Goal: Task Accomplishment & Management: Complete application form

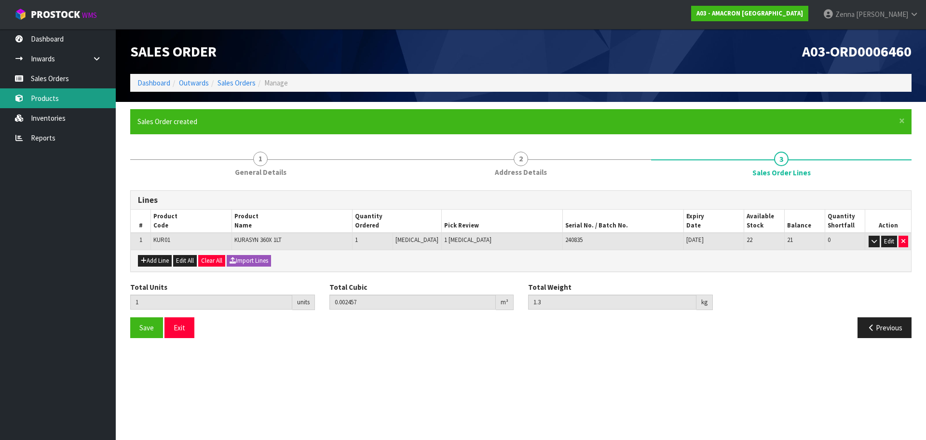
click at [68, 97] on link "Products" at bounding box center [58, 98] width 116 height 20
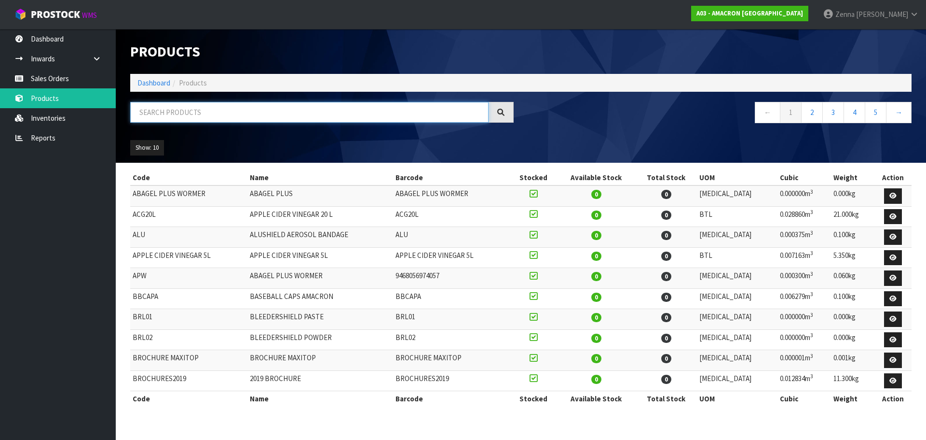
click at [287, 110] on input "text" at bounding box center [309, 112] width 358 height 21
click at [49, 78] on link "Sales Orders" at bounding box center [58, 79] width 116 height 20
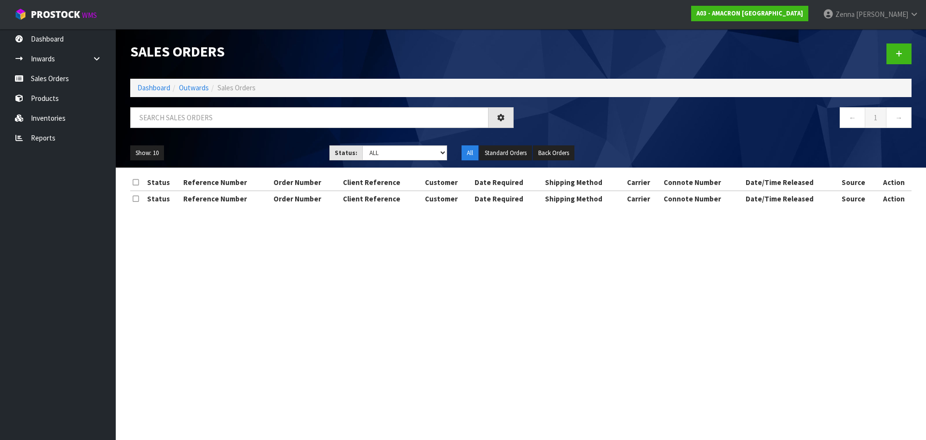
click at [735, 83] on ol "Dashboard Outwards Sales Orders" at bounding box center [521, 88] width 782 height 18
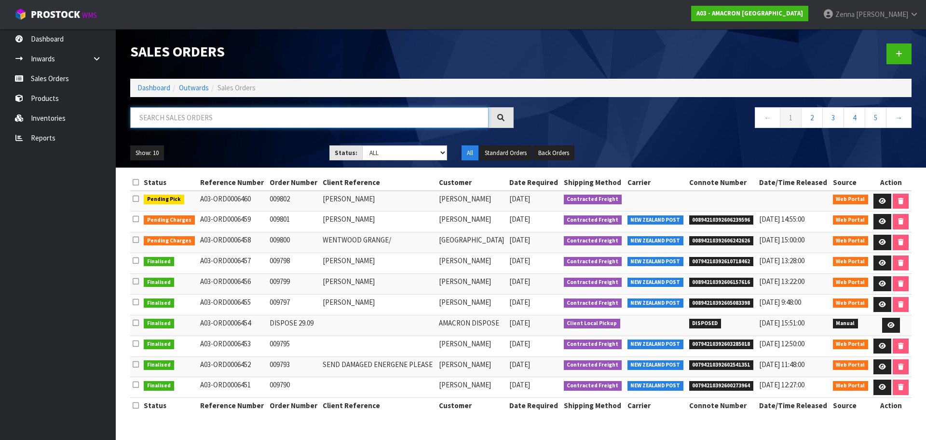
click at [296, 123] on input "text" at bounding box center [309, 117] width 358 height 21
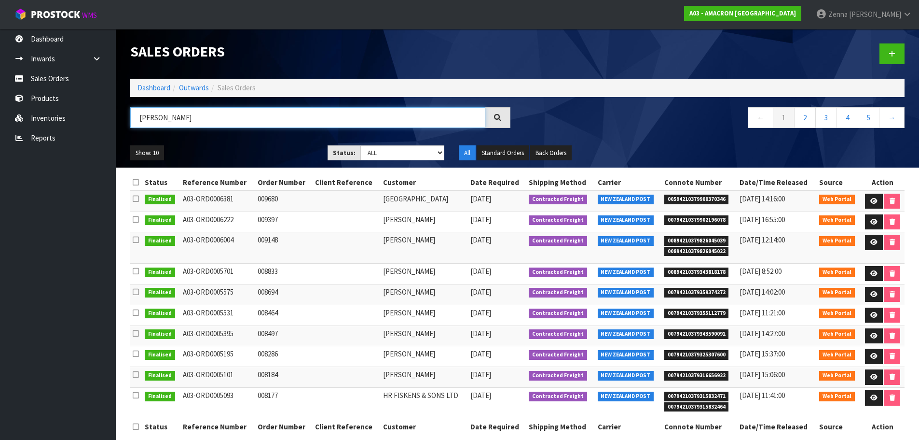
drag, startPoint x: 154, startPoint y: 112, endPoint x: 123, endPoint y: 117, distance: 31.7
click at [123, 117] on header "Sales Orders Dashboard Outwards Sales Orders [PERSON_NAME] ← 1 2 3 4 5 → Show: …" at bounding box center [517, 98] width 803 height 138
type input "[PERSON_NAME]"
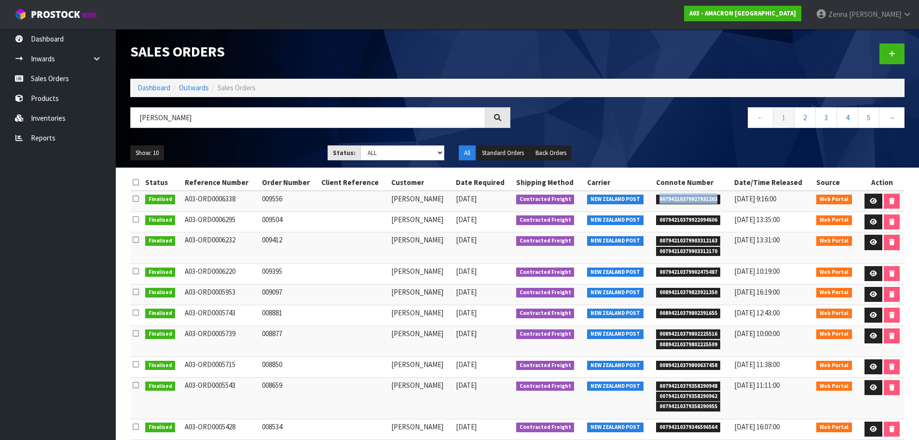
drag, startPoint x: 725, startPoint y: 201, endPoint x: 664, endPoint y: 204, distance: 60.4
click at [664, 204] on td "00794210379927931203" at bounding box center [693, 201] width 78 height 21
click at [29, 94] on link "Products" at bounding box center [58, 98] width 116 height 20
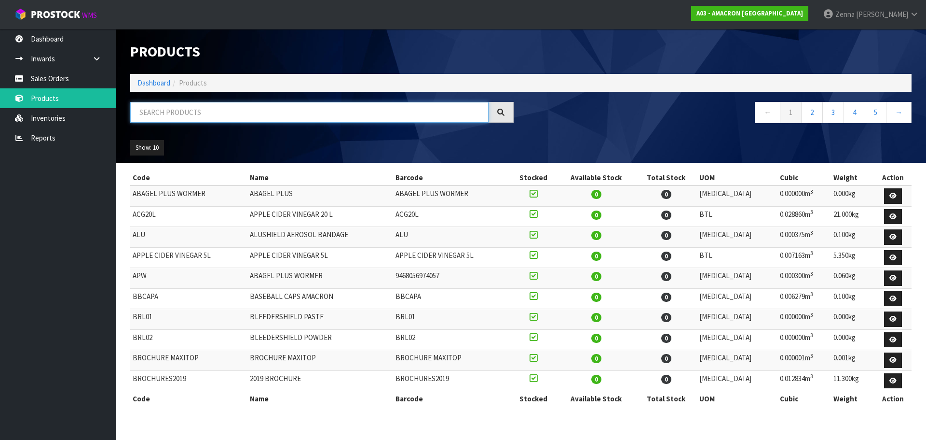
click at [191, 123] on input "text" at bounding box center [309, 112] width 358 height 21
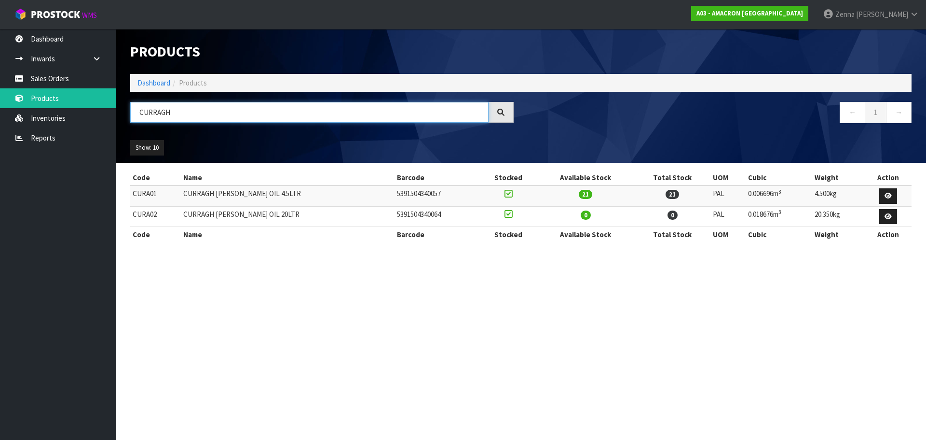
type input "CURRAGH"
click at [47, 75] on link "Sales Orders" at bounding box center [58, 79] width 116 height 20
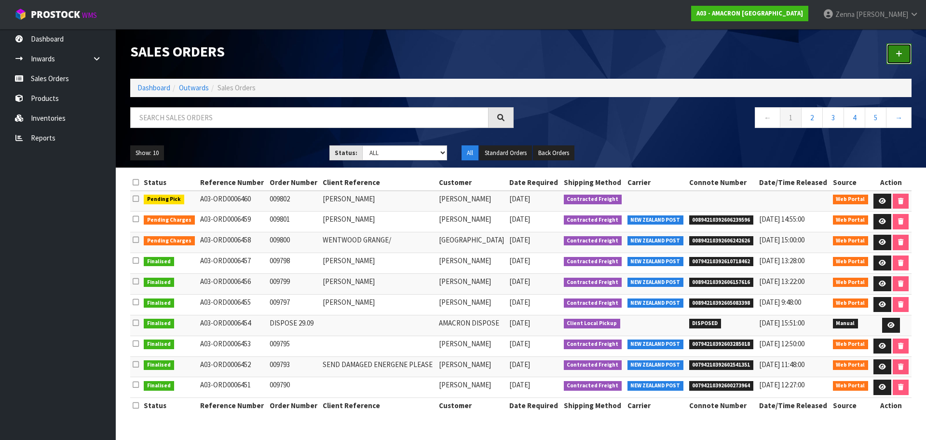
click at [902, 58] on link at bounding box center [899, 53] width 25 height 21
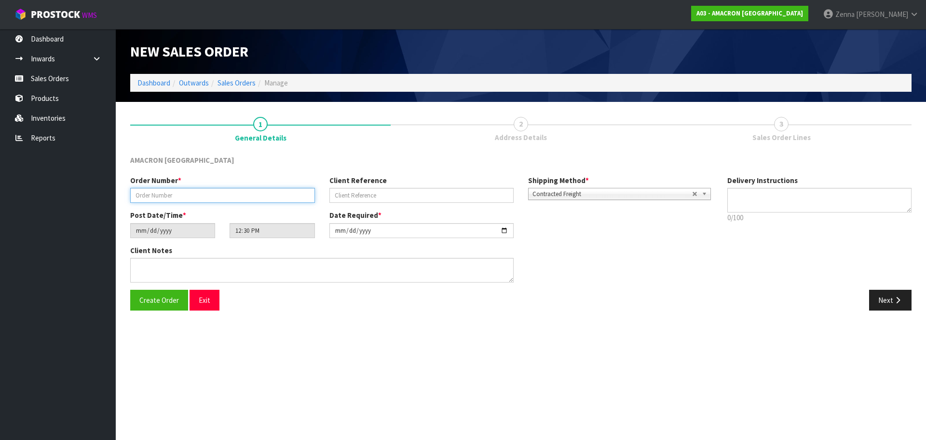
click at [214, 201] on input "text" at bounding box center [222, 195] width 185 height 15
click at [273, 202] on input "text" at bounding box center [222, 195] width 185 height 15
type input "009803"
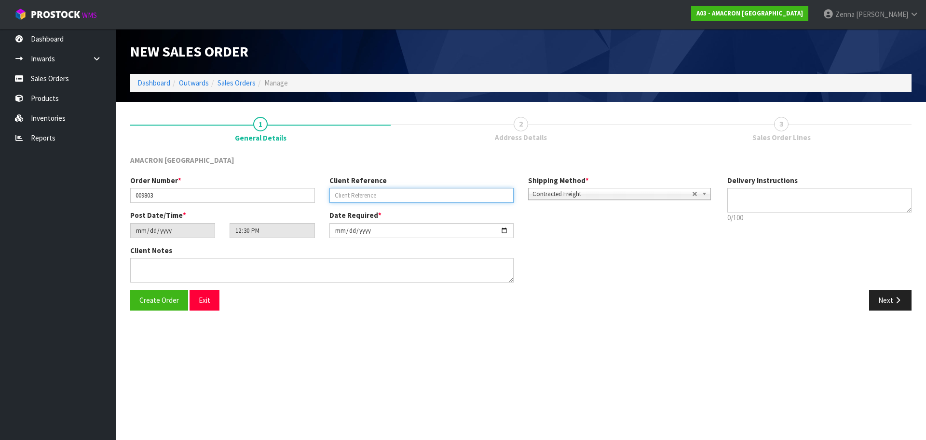
click at [483, 193] on input "text" at bounding box center [422, 195] width 185 height 15
type input "[PERSON_NAME]"
click at [881, 298] on button "Next" at bounding box center [890, 300] width 42 height 21
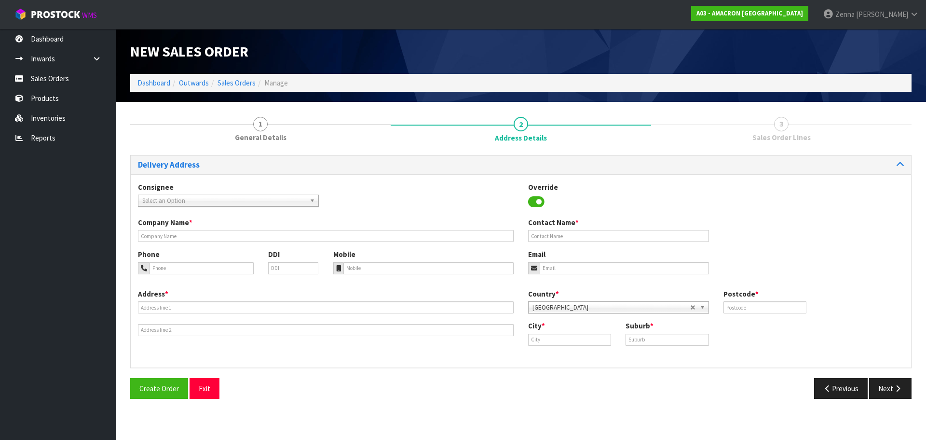
click at [195, 204] on span "Select an Option" at bounding box center [224, 201] width 164 height 12
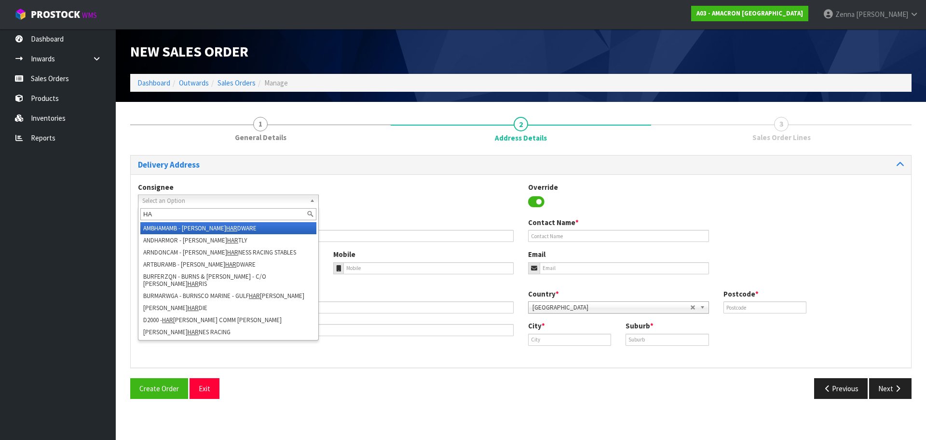
type input "H"
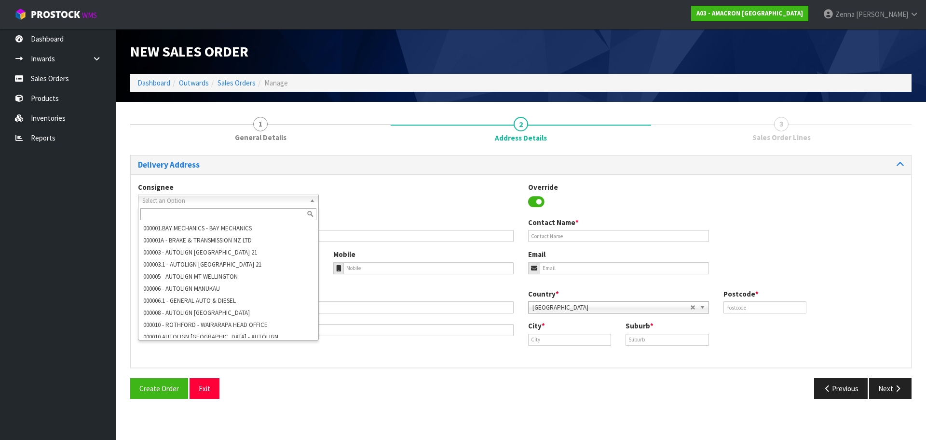
click at [372, 207] on div "Consignee 000001.BAY MECHANICS - BAY MECHANICS 000001A - BRAKE & TRANSMISSION N…" at bounding box center [521, 199] width 781 height 35
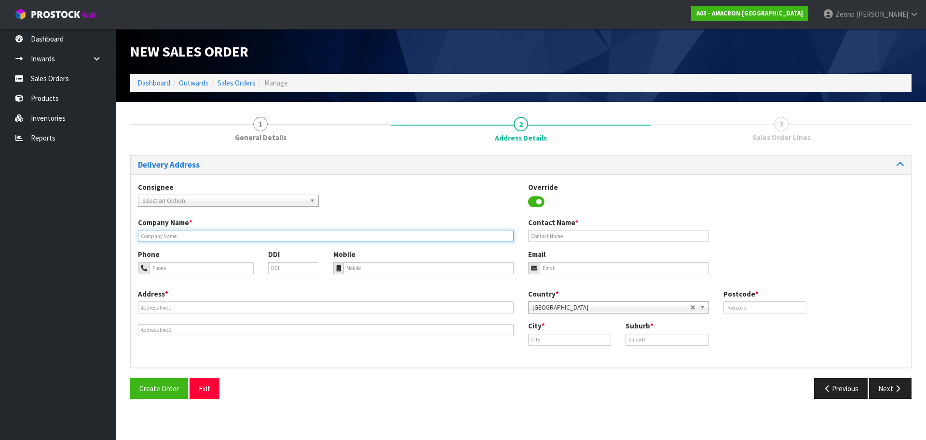
click at [248, 233] on input "text" at bounding box center [326, 236] width 376 height 12
type input "[PERSON_NAME]"
click at [236, 273] on input "tel" at bounding box center [202, 268] width 104 height 12
click at [186, 272] on input "tel" at bounding box center [202, 268] width 104 height 12
click at [219, 268] on input "0273155853" at bounding box center [202, 268] width 104 height 12
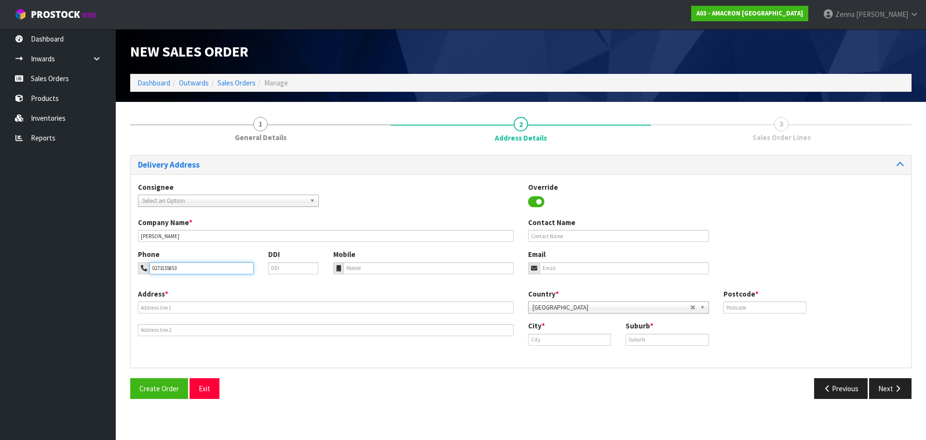
type input "0273155853"
click at [380, 270] on input "tel" at bounding box center [429, 268] width 171 height 12
click at [219, 311] on input "text" at bounding box center [326, 307] width 376 height 12
click at [210, 309] on input "text" at bounding box center [326, 307] width 376 height 12
paste input "[STREET_ADDRESS]"
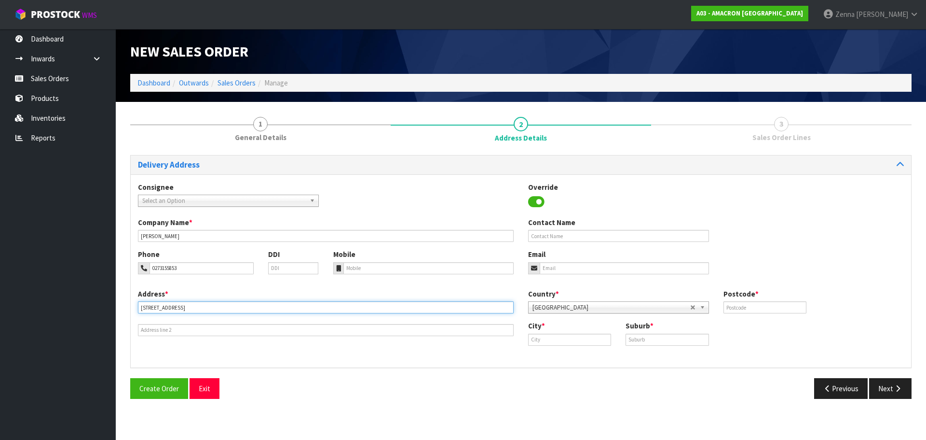
type input "[STREET_ADDRESS]"
click at [586, 341] on input "text" at bounding box center [569, 339] width 83 height 12
drag, startPoint x: 555, startPoint y: 330, endPoint x: 553, endPoint y: 337, distance: 7.5
click at [555, 330] on div "City *" at bounding box center [569, 332] width 97 height 25
click at [553, 338] on input "text" at bounding box center [569, 339] width 83 height 12
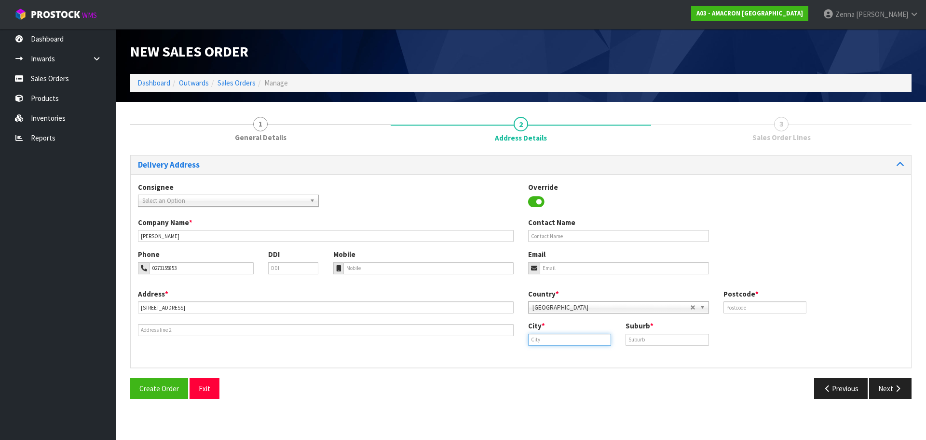
paste input "Whatawhata"
type input "Whatawhata"
click at [680, 343] on input "text" at bounding box center [667, 339] width 83 height 12
paste input "WHATAWHATA"
type input "WHATAWHATA"
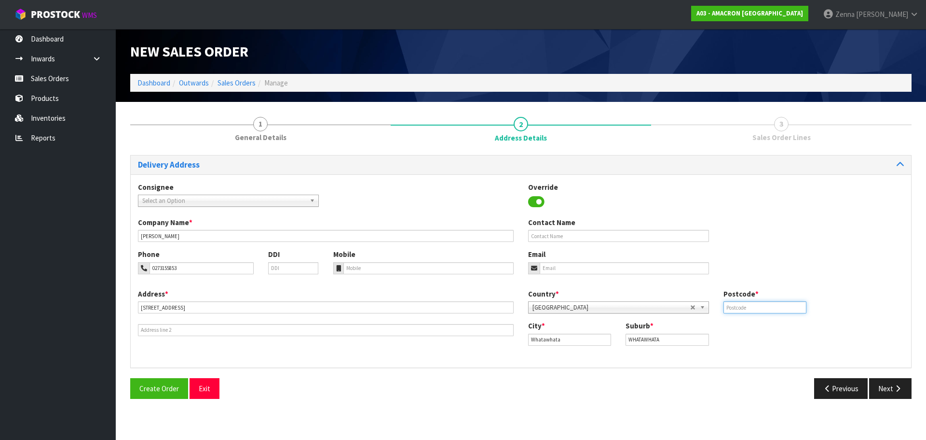
click at [749, 306] on input "text" at bounding box center [765, 307] width 83 height 12
type input "3290"
click at [464, 376] on div "Delivery Address Consignee 000001.BAY MECHANICS - BAY MECHANICS 000001A - BRAKE…" at bounding box center [521, 280] width 782 height 251
click at [888, 387] on button "Next" at bounding box center [890, 388] width 42 height 21
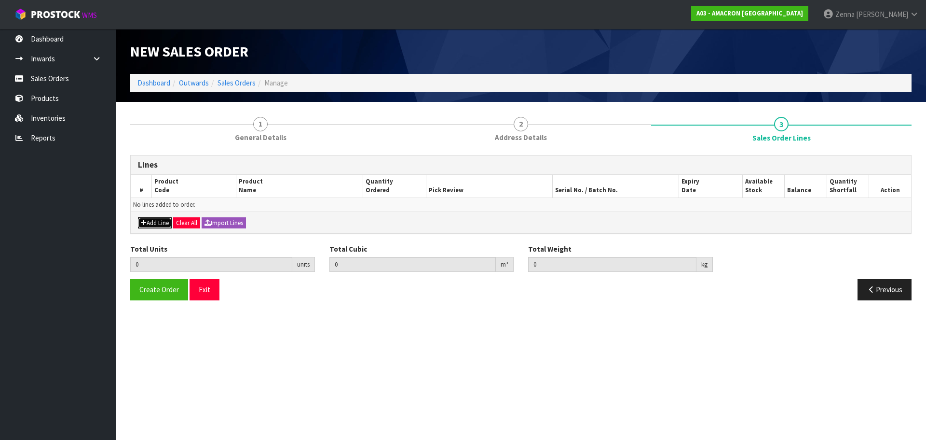
click at [149, 225] on button "Add Line" at bounding box center [155, 223] width 34 height 12
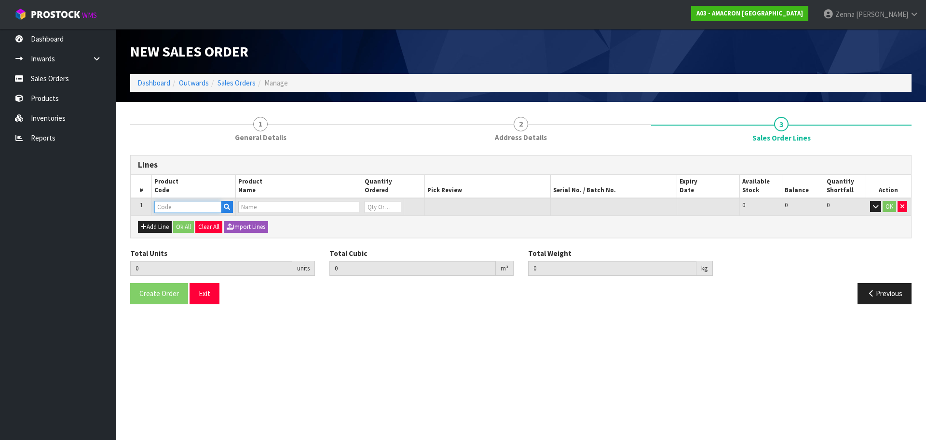
click at [168, 206] on input "text" at bounding box center [187, 207] width 67 height 12
type input "CURA"
click at [195, 221] on link "CURA 01" at bounding box center [193, 223] width 76 height 13
type input "CURA01"
type input "0.000000"
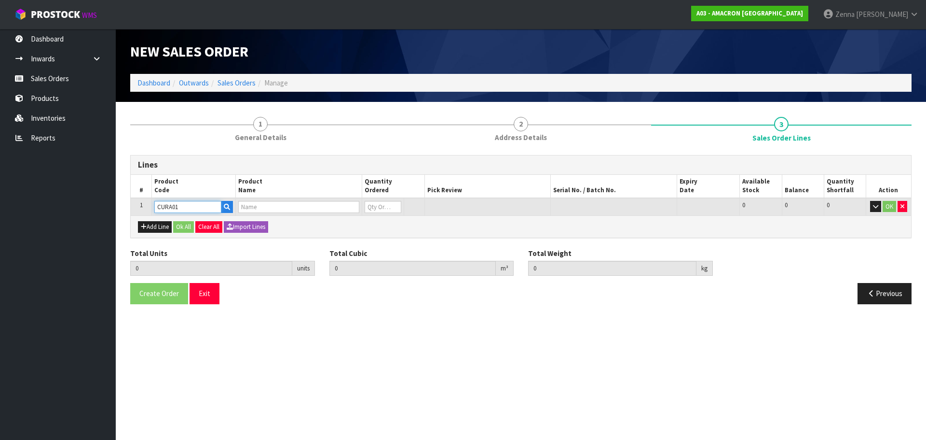
type input "0.000"
type input "CURRAGH [PERSON_NAME] OIL 4.5LTR"
type input "0"
type input "1"
type input "0.006696"
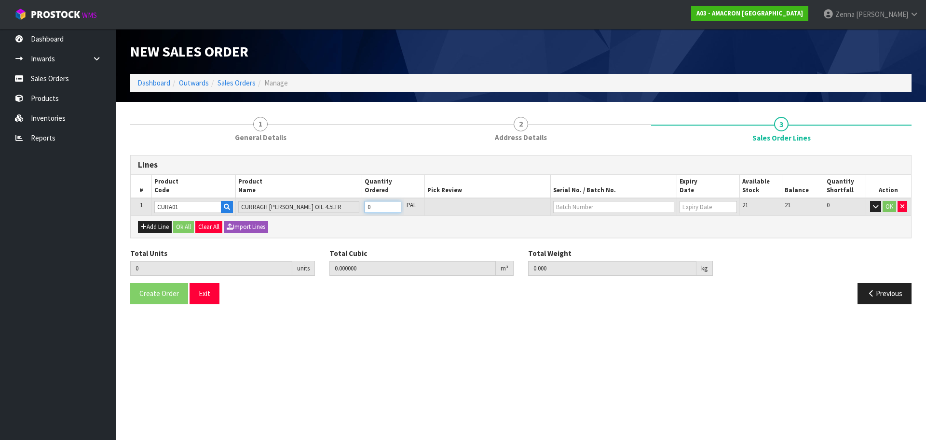
type input "4.5"
type input "1"
click at [393, 205] on input "1" at bounding box center [383, 207] width 37 height 12
click at [625, 203] on input "text" at bounding box center [613, 207] width 121 height 12
click at [592, 227] on link "240610" at bounding box center [592, 223] width 76 height 13
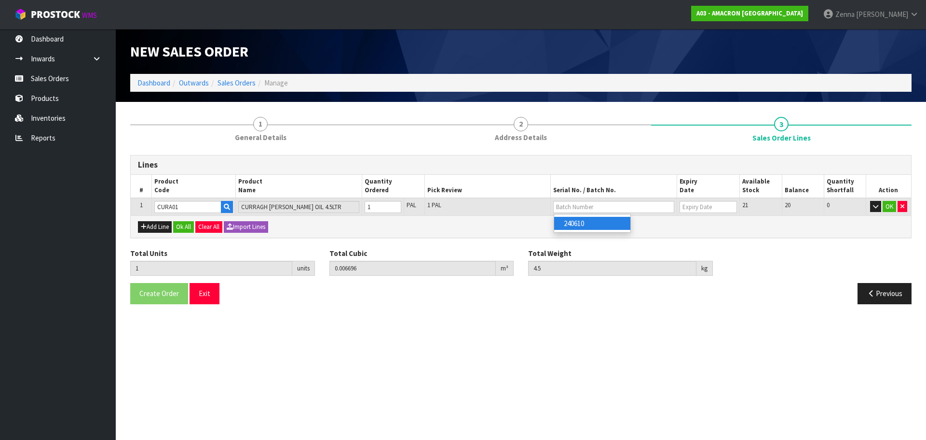
type input "240610"
type input "[DATE]"
click at [884, 208] on button "OK" at bounding box center [890, 207] width 14 height 12
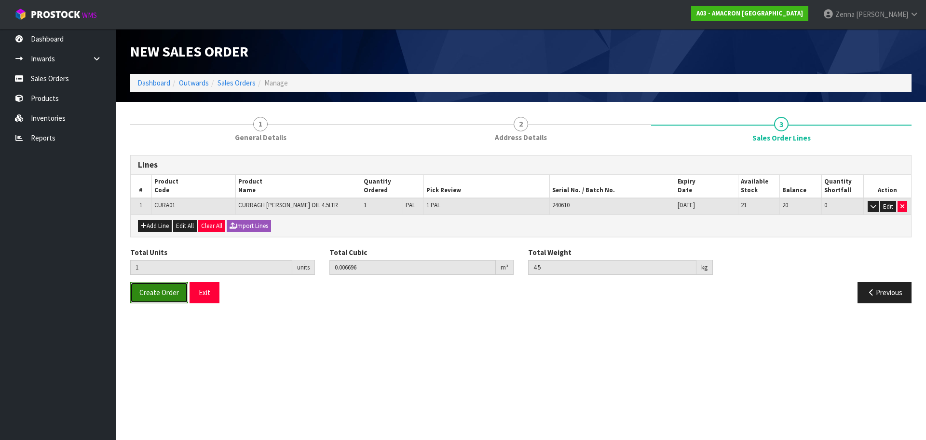
click at [163, 300] on button "Create Order" at bounding box center [159, 292] width 58 height 21
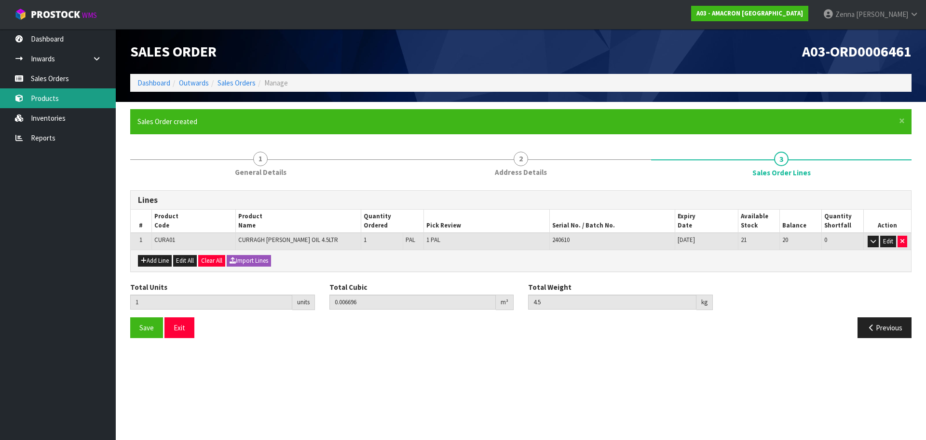
click at [72, 103] on link "Products" at bounding box center [58, 98] width 116 height 20
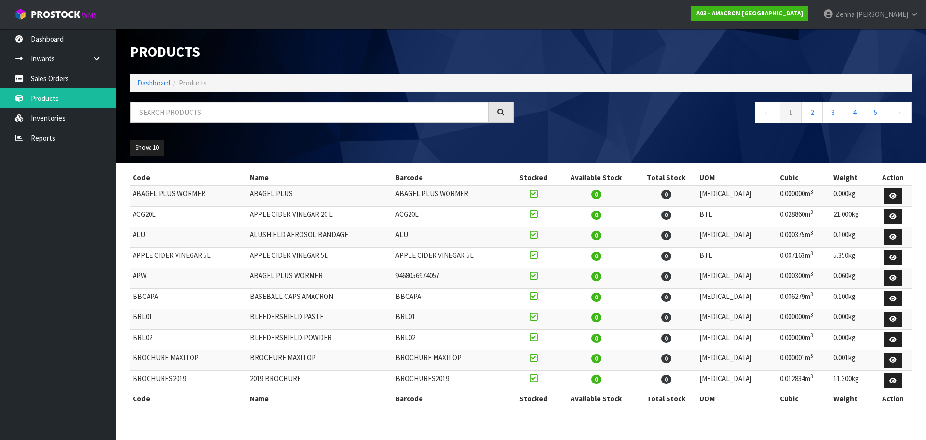
click at [245, 124] on div at bounding box center [322, 116] width 398 height 28
click at [251, 110] on input "text" at bounding box center [309, 112] width 358 height 21
type input "HEMOREX"
